Goal: Find contact information

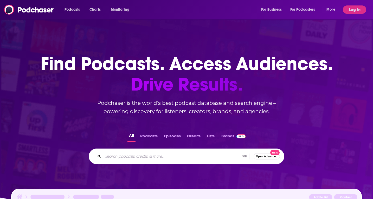
scroll to position [0, 0]
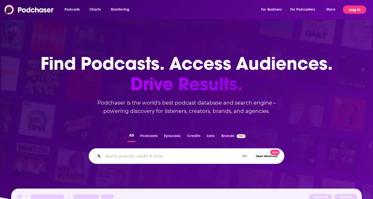
click at [354, 10] on button "Log In" at bounding box center [354, 9] width 23 height 8
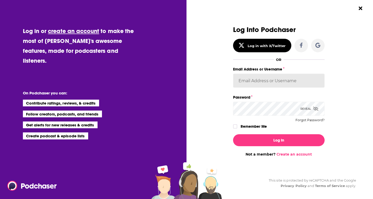
click at [253, 84] on input "Email Address or Username" at bounding box center [279, 81] width 92 height 14
type input "[PERSON_NAME][EMAIL_ADDRESS][PERSON_NAME][DOMAIN_NAME]"
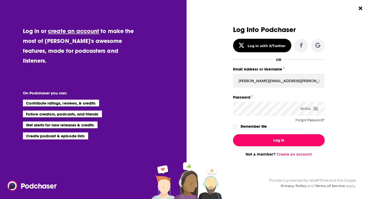
click at [278, 144] on button "Log In" at bounding box center [279, 140] width 92 height 12
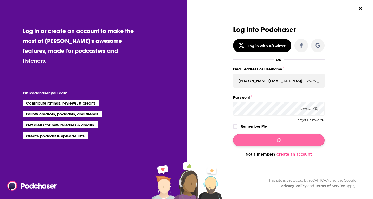
scroll to position [0, 0]
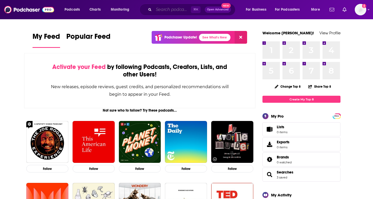
click at [170, 10] on input "Search podcasts, credits, & more..." at bounding box center [172, 9] width 37 height 8
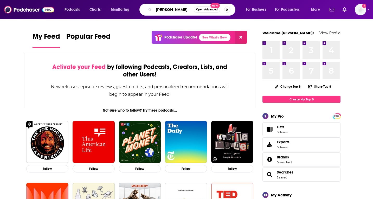
type input "[PERSON_NAME]"
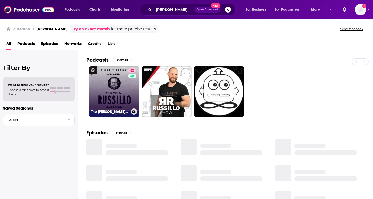
click at [103, 92] on link "82 The [PERSON_NAME] Podcast" at bounding box center [114, 91] width 50 height 50
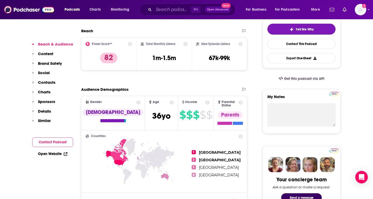
scroll to position [124, 0]
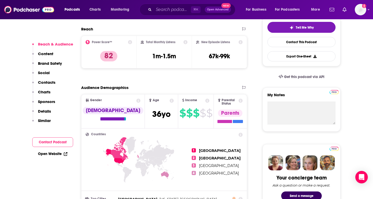
click at [52, 142] on button "Contact Podcast" at bounding box center [52, 142] width 41 height 10
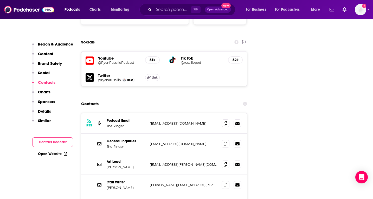
scroll to position [583, 0]
